Goal: Task Accomplishment & Management: Complete application form

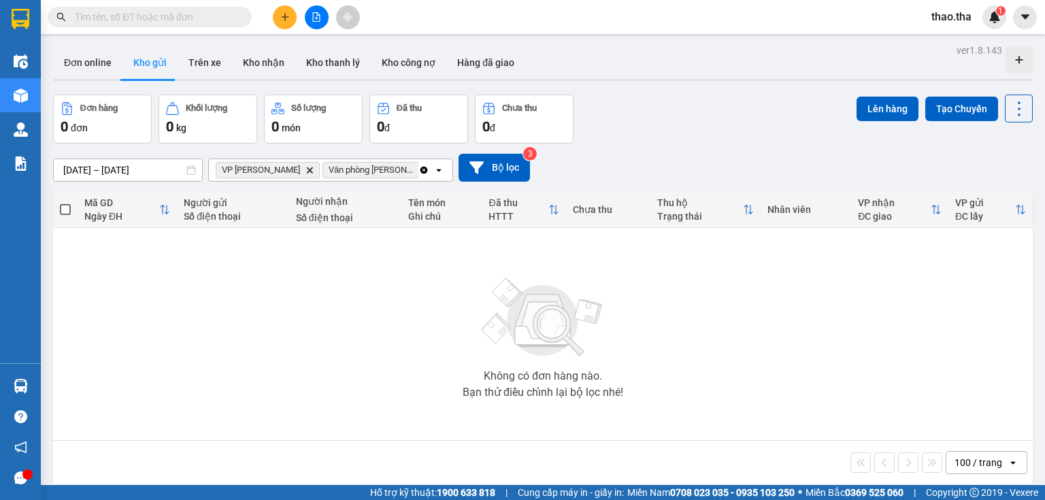
click at [947, 23] on span "thao.tha" at bounding box center [952, 16] width 62 height 17
click at [958, 46] on span "Đăng xuất" at bounding box center [970, 42] width 57 height 15
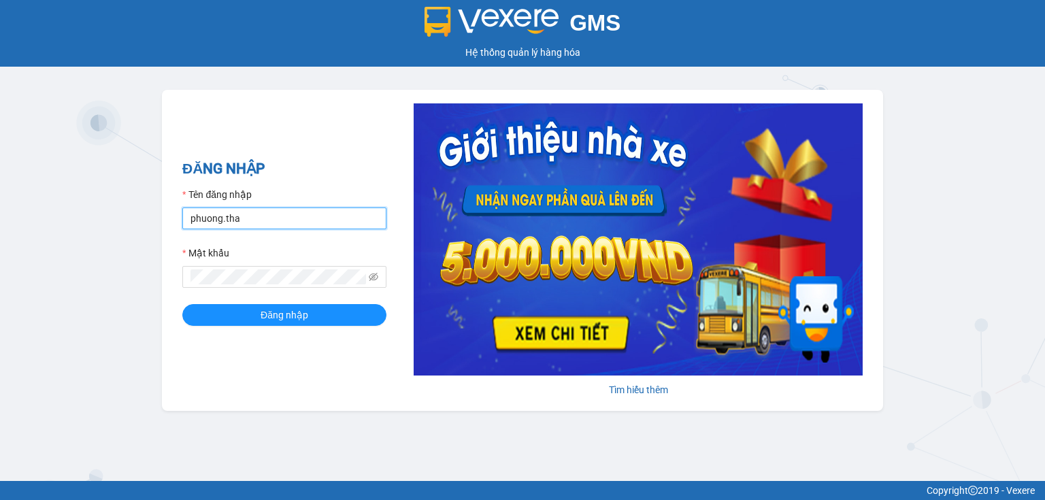
click at [263, 221] on input "phuong.tha" at bounding box center [284, 219] width 204 height 22
type input "tien.tha"
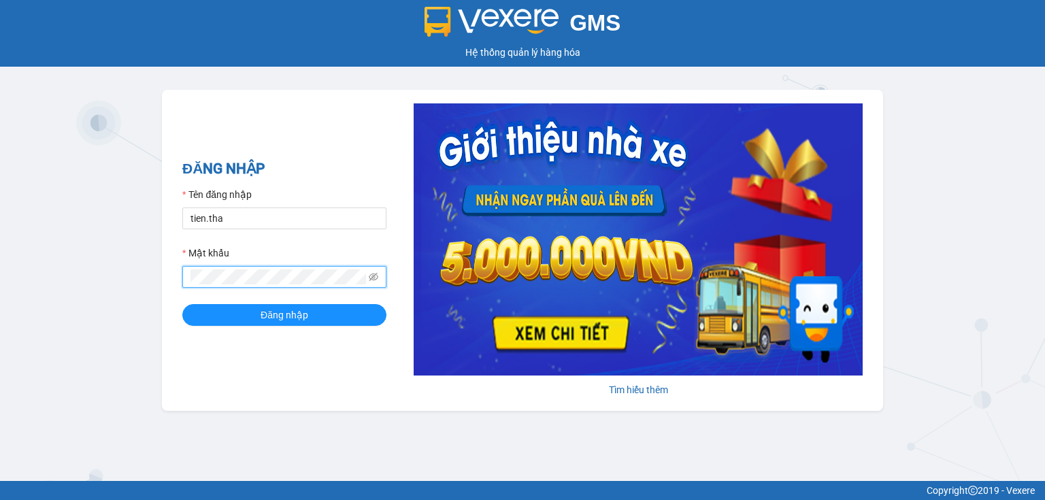
click at [169, 288] on div "ĐĂNG NHẬP Tên đăng nhập tien.tha Mật khẩu Đăng nhập Tìm hiểu thêm" at bounding box center [522, 250] width 721 height 321
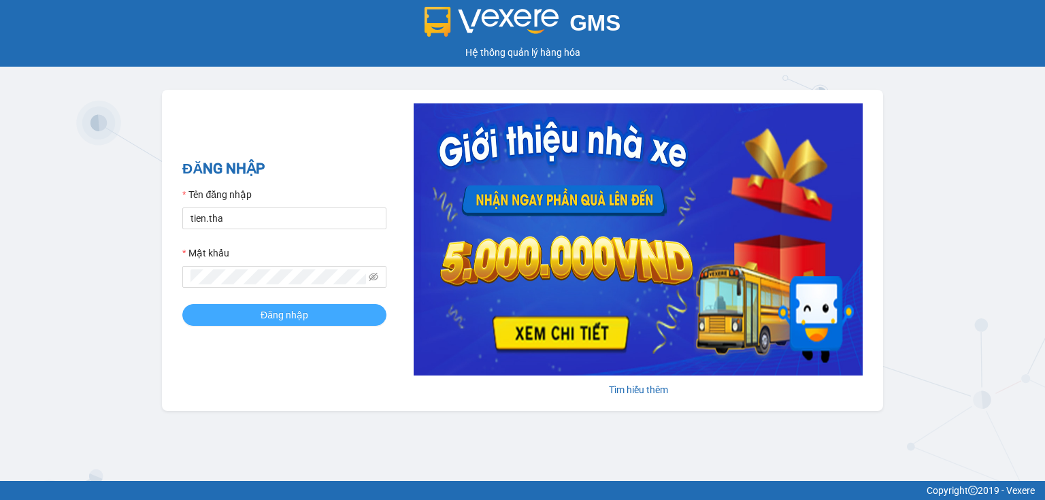
click at [212, 312] on button "Đăng nhập" at bounding box center [284, 315] width 204 height 22
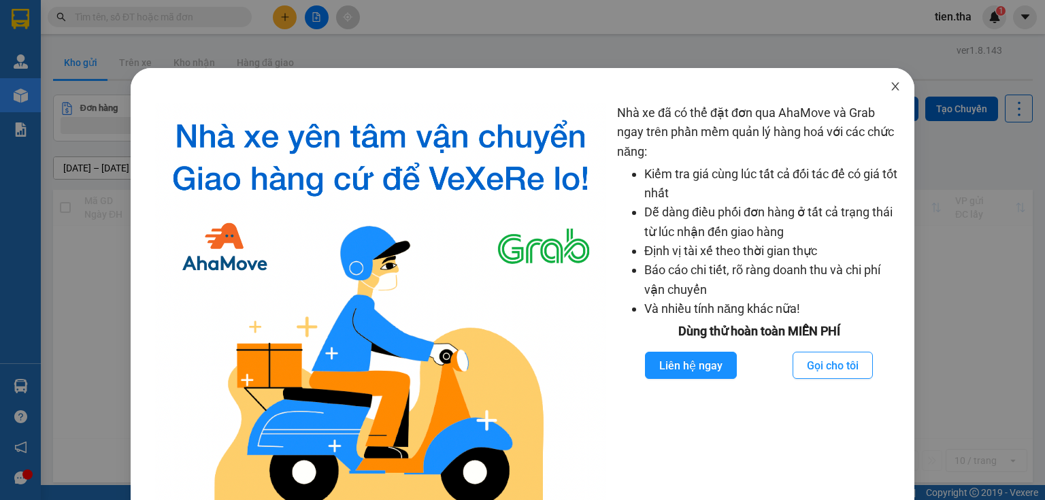
click at [892, 88] on icon "close" at bounding box center [895, 86] width 7 height 8
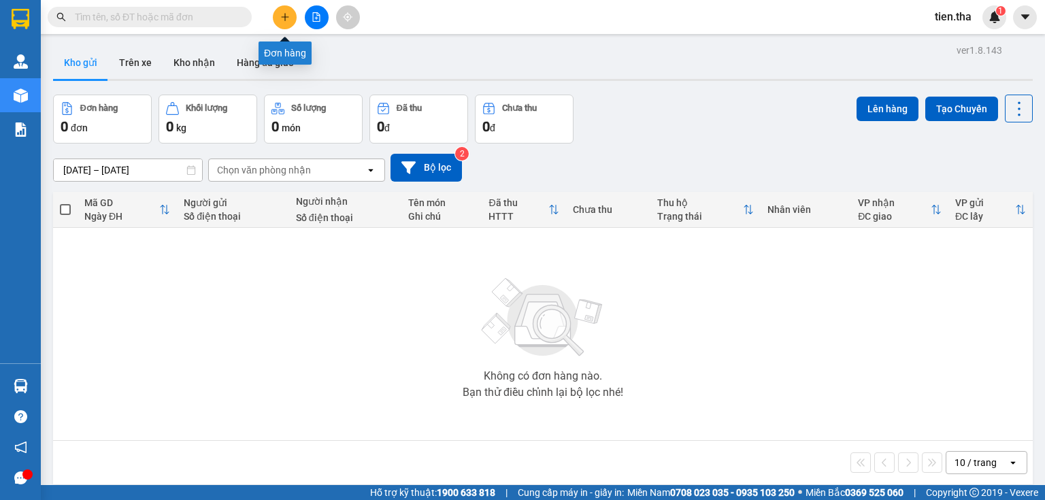
click at [286, 16] on icon "plus" at bounding box center [285, 17] width 10 height 10
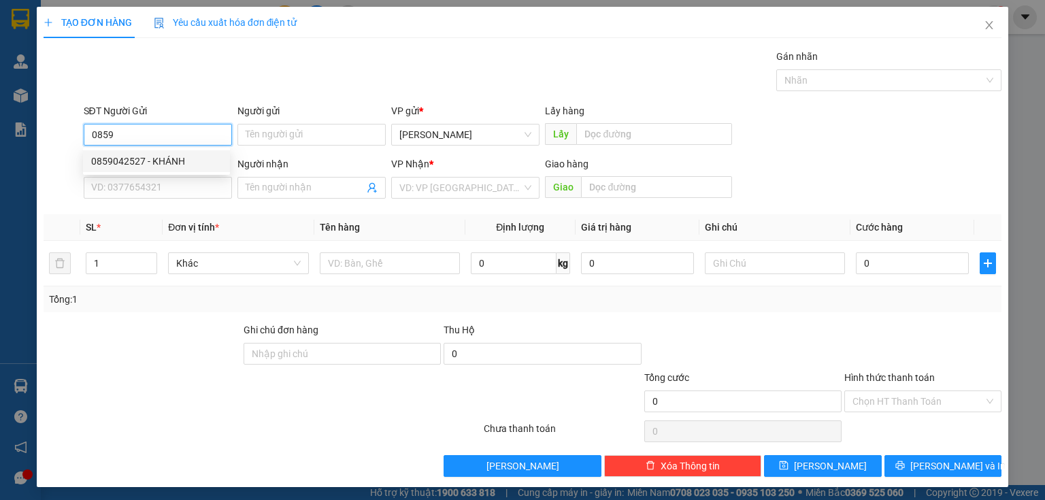
drag, startPoint x: 180, startPoint y: 155, endPoint x: 188, endPoint y: 162, distance: 10.6
click at [180, 155] on div "0859042527 - KHÁNH" at bounding box center [156, 161] width 131 height 15
type input "0859042527"
type input "KHÁNH"
type input "0386729421"
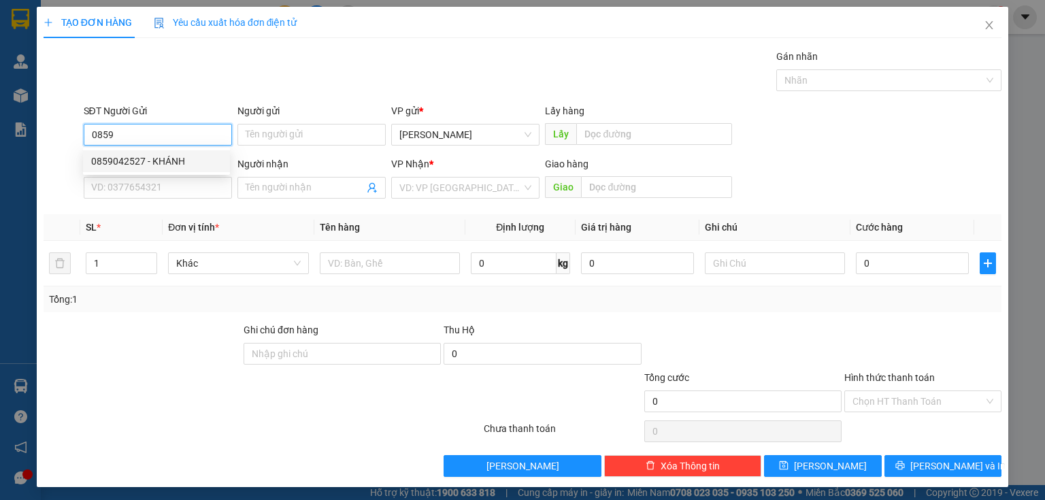
type input "CÚC"
type input "TRÁNG BOM"
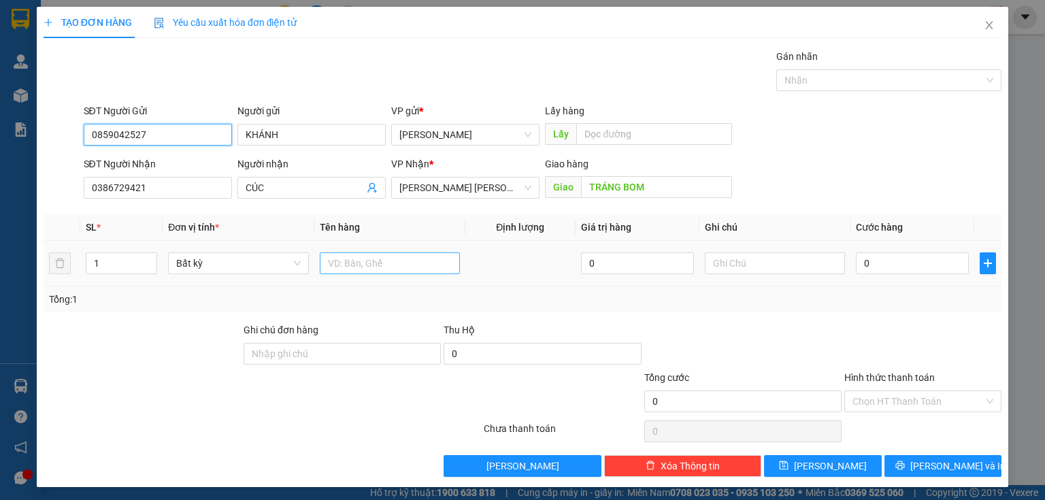
type input "0859042527"
click at [383, 267] on input "text" at bounding box center [390, 264] width 140 height 22
type input "2 bị táo"
click at [95, 262] on input "1" at bounding box center [121, 263] width 70 height 20
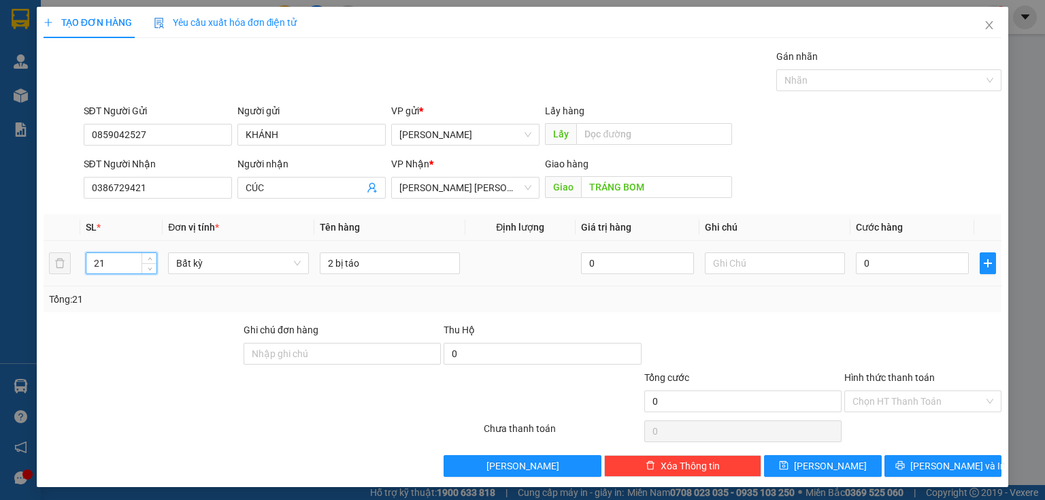
click at [112, 263] on input "21" at bounding box center [121, 263] width 70 height 20
type input "2"
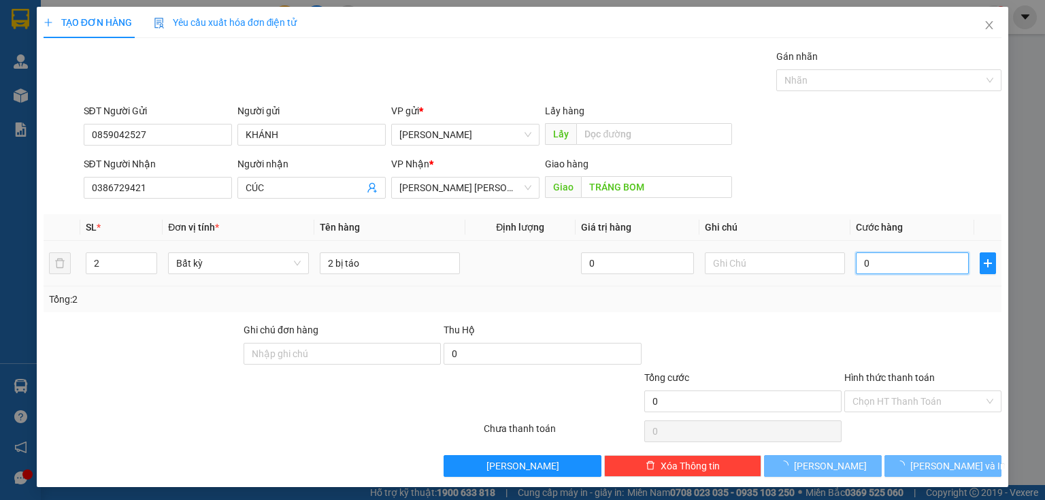
click at [907, 267] on input "0" at bounding box center [912, 264] width 113 height 22
type input "1"
type input "10"
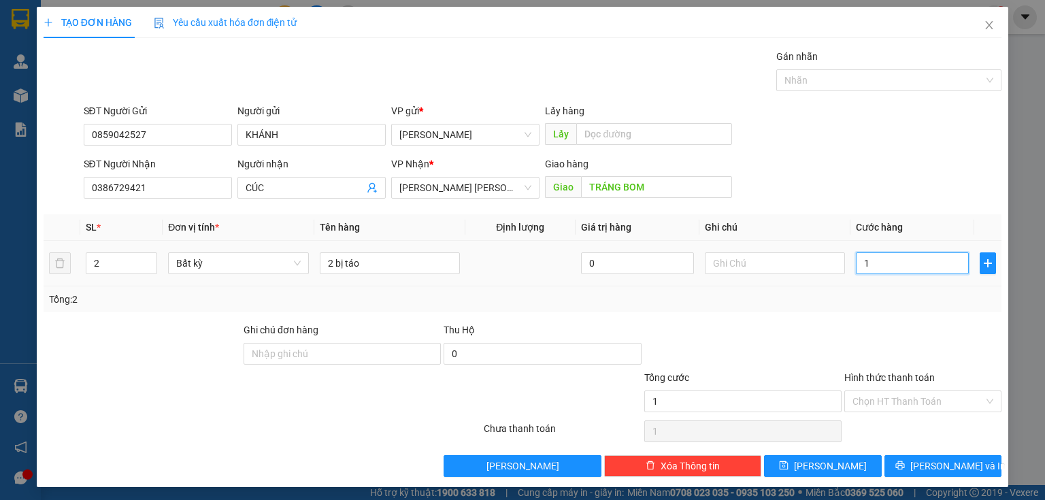
type input "10"
type input "100"
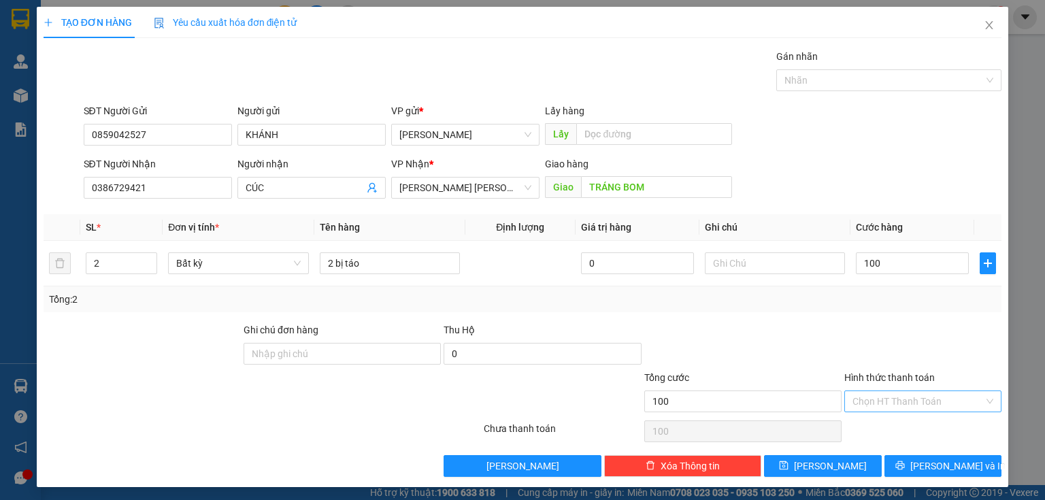
type input "100.000"
click at [916, 398] on input "Hình thức thanh toán" at bounding box center [918, 401] width 131 height 20
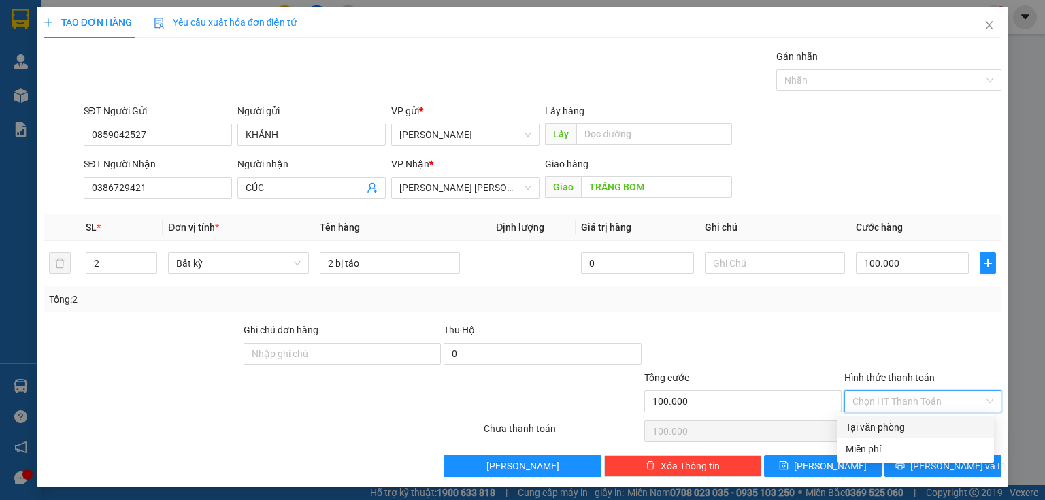
click at [896, 425] on div "Tại văn phòng" at bounding box center [916, 427] width 140 height 15
type input "0"
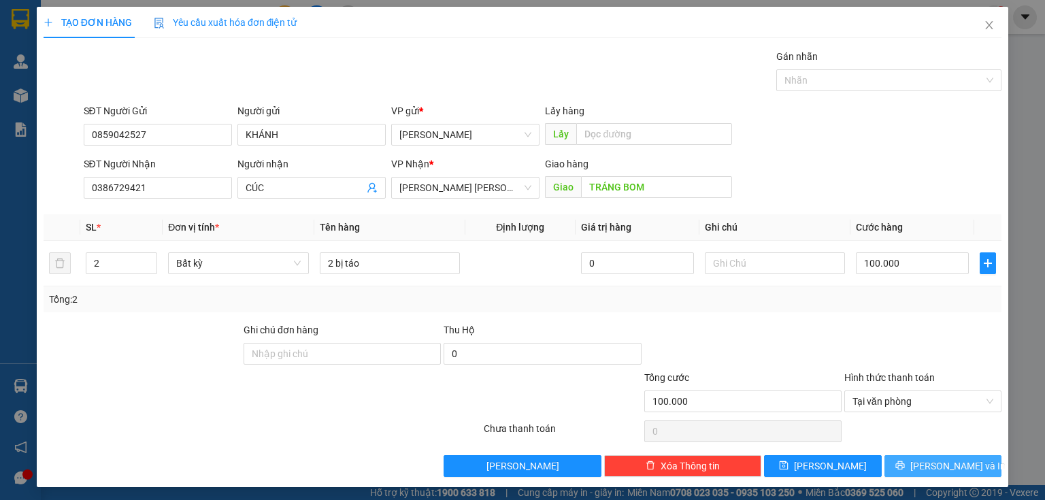
click at [935, 468] on span "Lưu và In" at bounding box center [958, 466] width 95 height 15
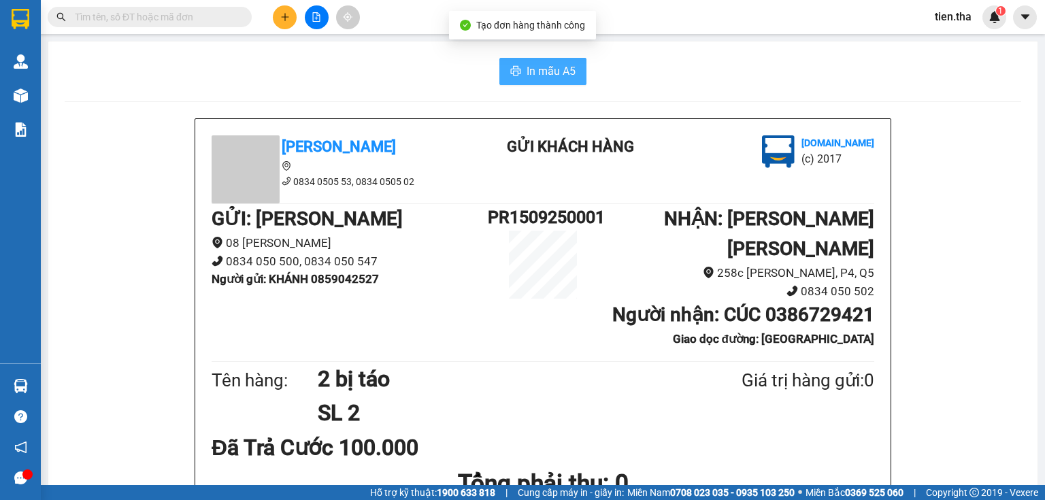
click at [545, 71] on span "In mẫu A5" at bounding box center [551, 71] width 49 height 17
click at [503, 75] on button "In mẫu A5" at bounding box center [543, 71] width 87 height 27
